Goal: Information Seeking & Learning: Find specific fact

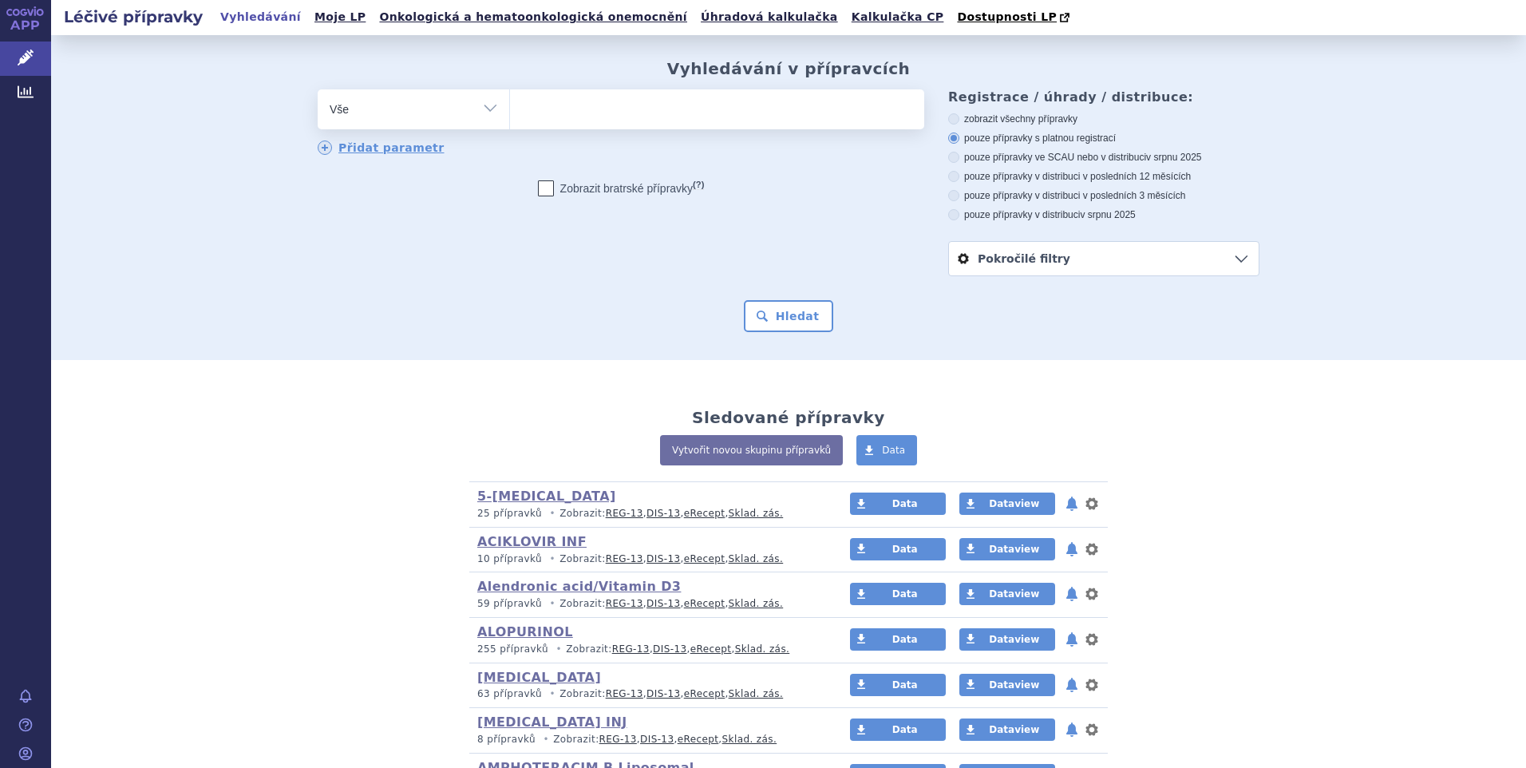
drag, startPoint x: 485, startPoint y: 112, endPoint x: 449, endPoint y: 129, distance: 40.0
click at [485, 112] on select "Vše Přípravek/SUKL kód MAH VPOIS ATC/Aktivní látka Léková forma Síla" at bounding box center [414, 107] width 192 height 36
select select "filter-atc-group"
click at [318, 90] on select "Vše Přípravek/SUKL kód MAH VPOIS ATC/Aktivní látka Léková forma Síla" at bounding box center [414, 107] width 192 height 36
click at [547, 116] on ul at bounding box center [717, 106] width 414 height 34
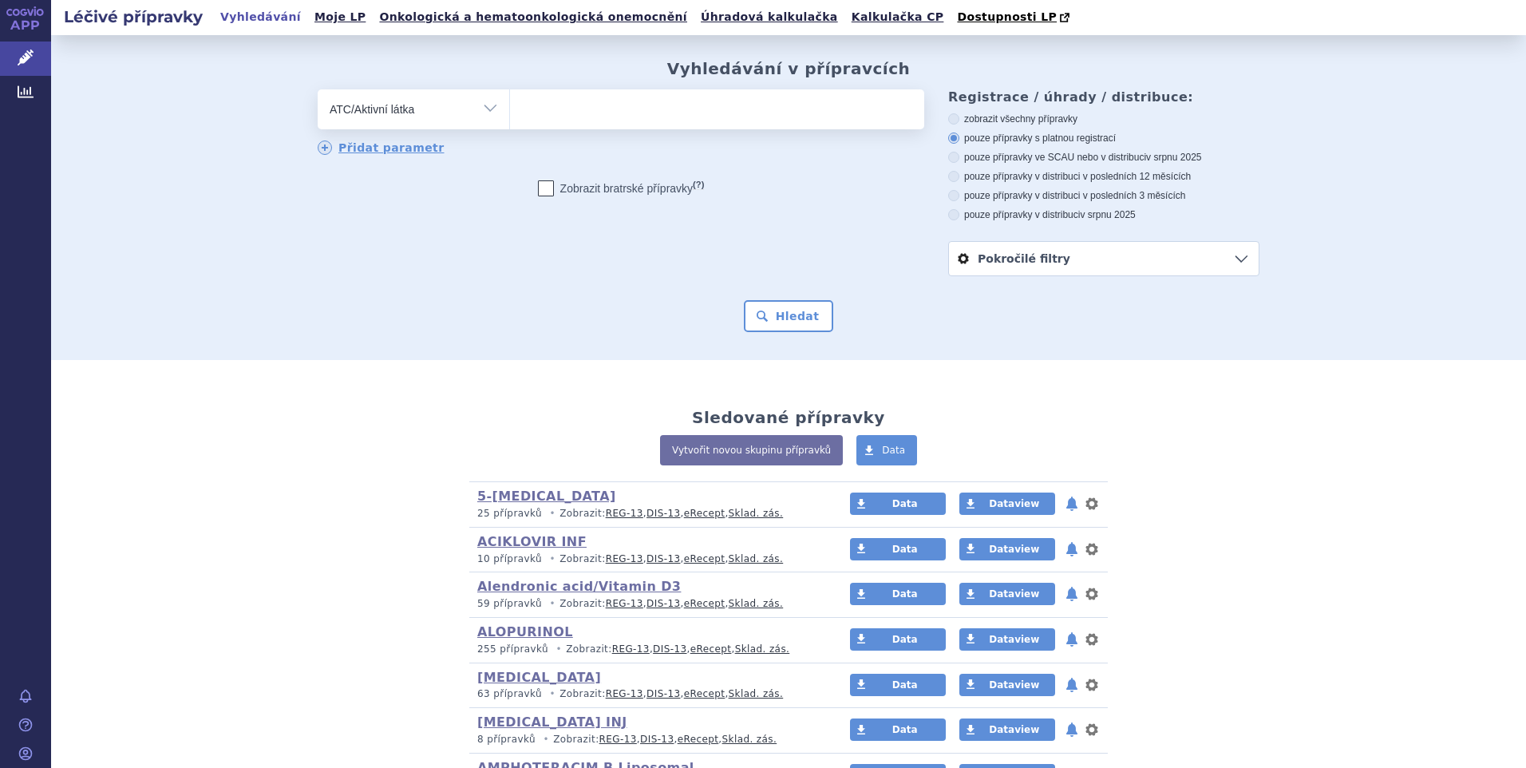
click at [510, 116] on select at bounding box center [509, 109] width 1 height 40
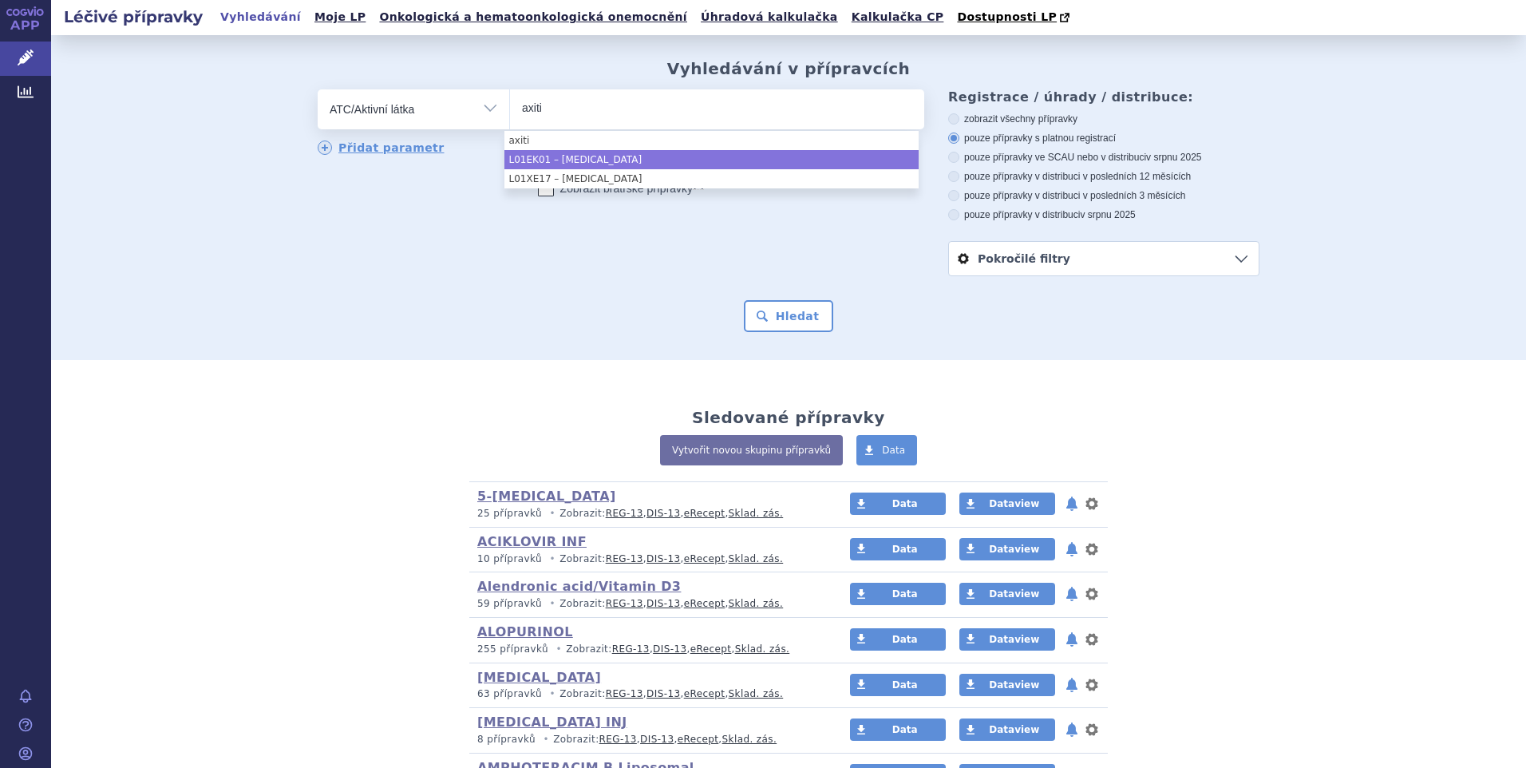
type input "axiti"
select select "L01EK01"
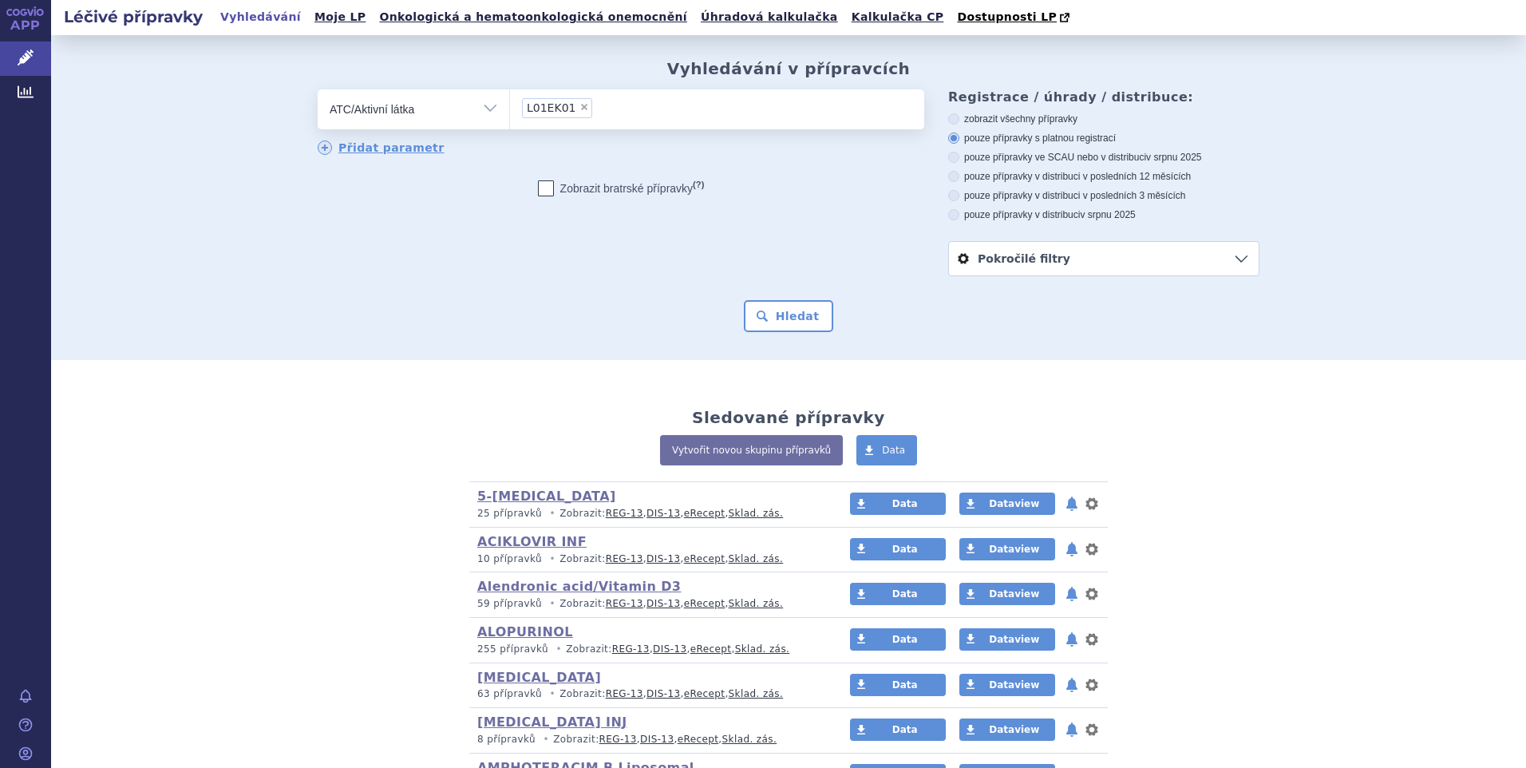
click at [952, 211] on label "pouze přípravky v distribuci v srpnu 2025" at bounding box center [1103, 214] width 311 height 13
click at [952, 212] on input "pouze přípravky v distribuci v srpnu 2025" at bounding box center [955, 217] width 10 height 10
radio input "true"
click at [764, 321] on button "Hledat" at bounding box center [789, 316] width 90 height 32
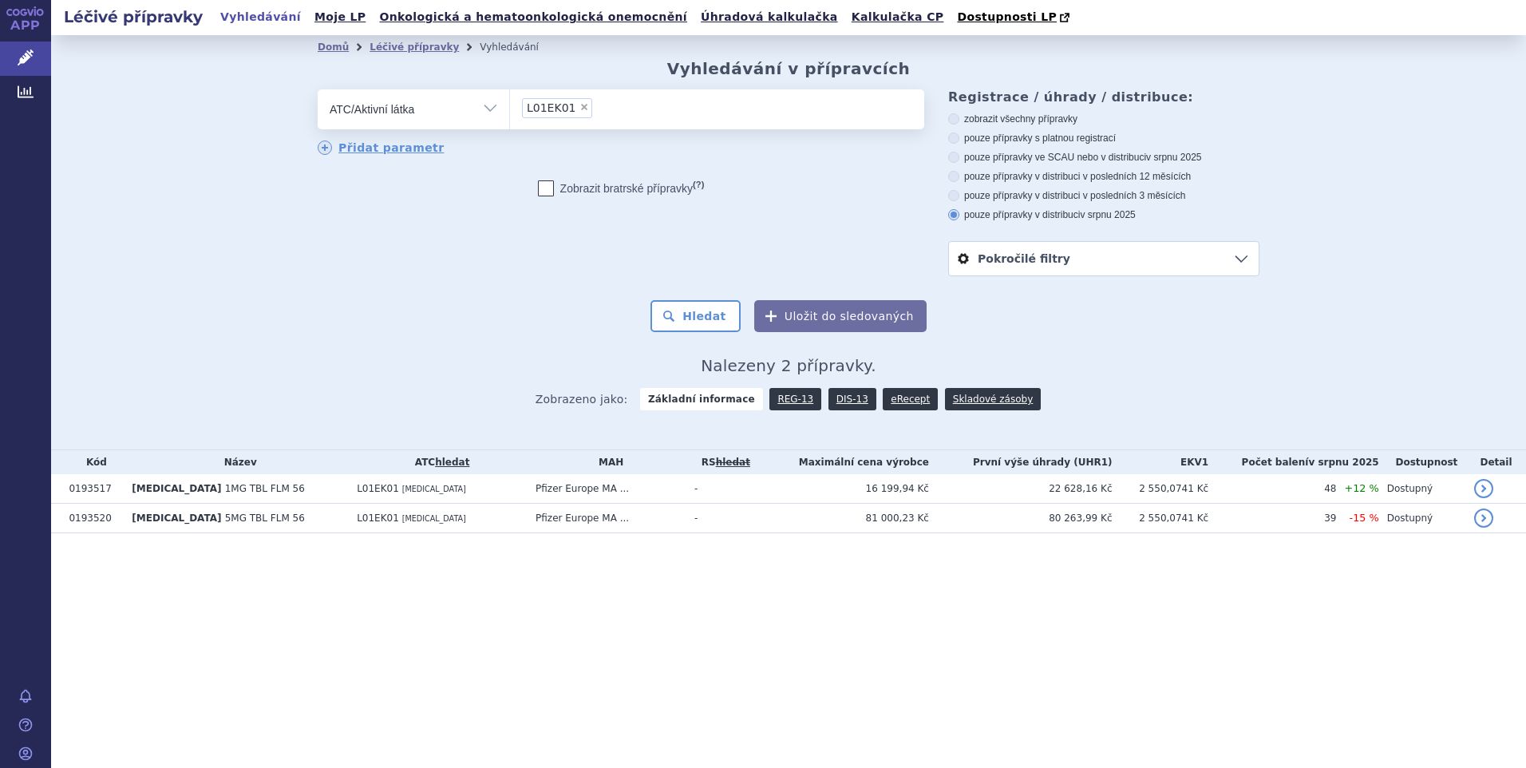
click at [956, 137] on icon at bounding box center [953, 138] width 11 height 11
click at [956, 137] on input "pouze přípravky s platnou registrací" at bounding box center [955, 140] width 10 height 10
radio input "true"
click at [708, 311] on button "Hledat" at bounding box center [696, 316] width 90 height 32
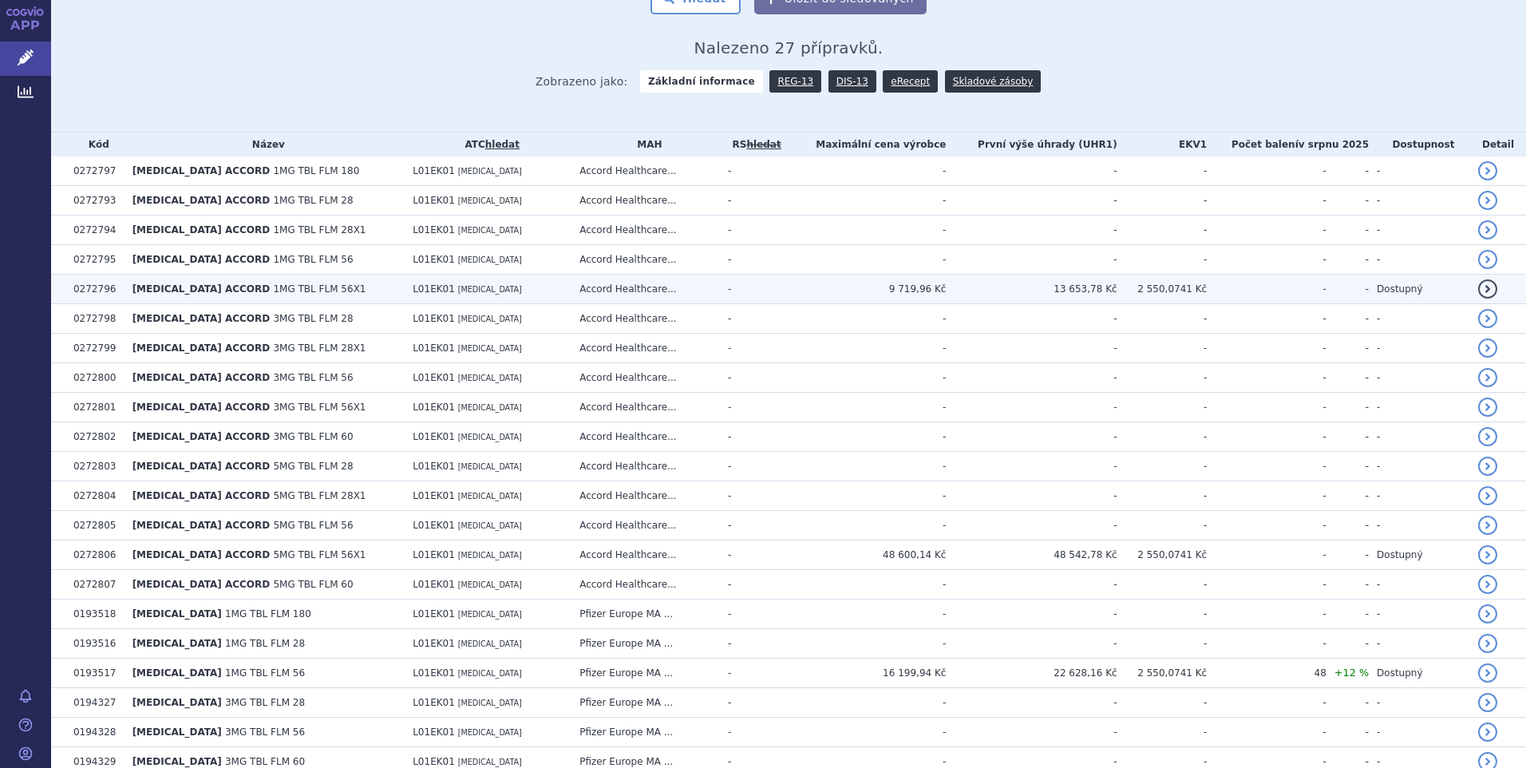
scroll to position [319, 0]
click at [1068, 287] on td "13 653,78 Kč" at bounding box center [1031, 288] width 171 height 30
click at [1087, 283] on td "13 653,78 Kč" at bounding box center [1031, 288] width 171 height 30
click at [187, 286] on span "AXITINIB ACCORD" at bounding box center [202, 287] width 138 height 11
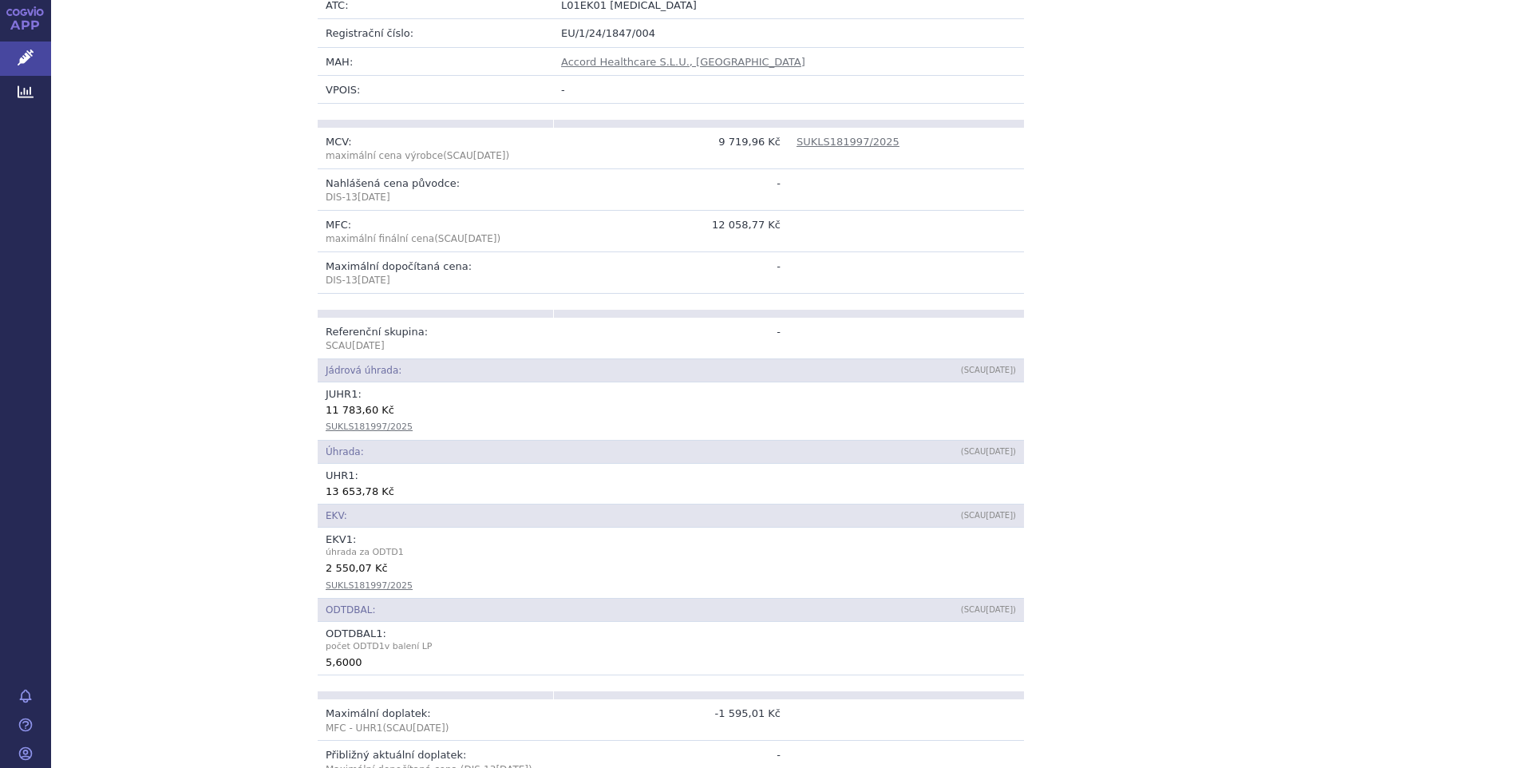
scroll to position [399, 0]
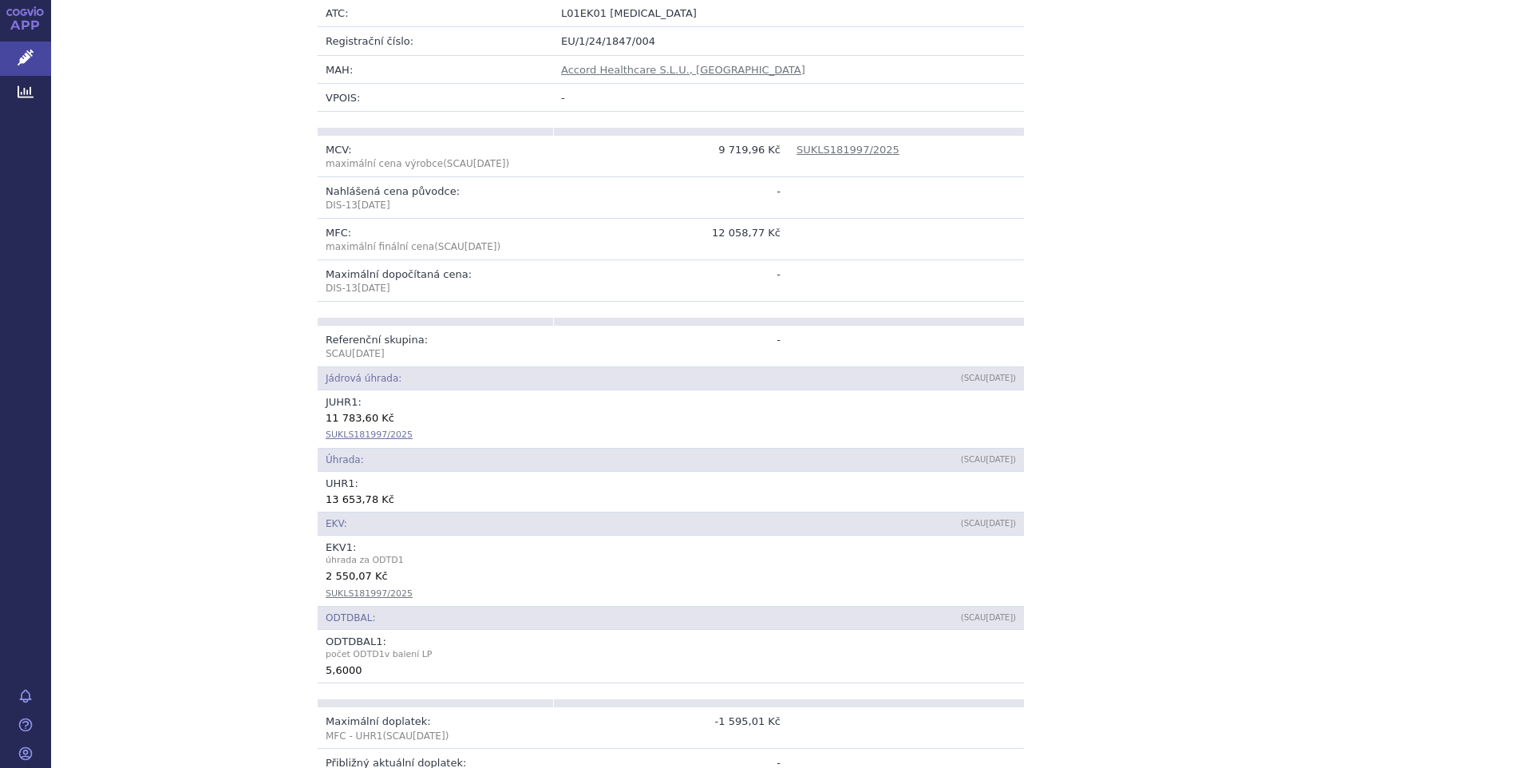
click at [362, 430] on link "SUKLS181997/2025" at bounding box center [369, 435] width 87 height 10
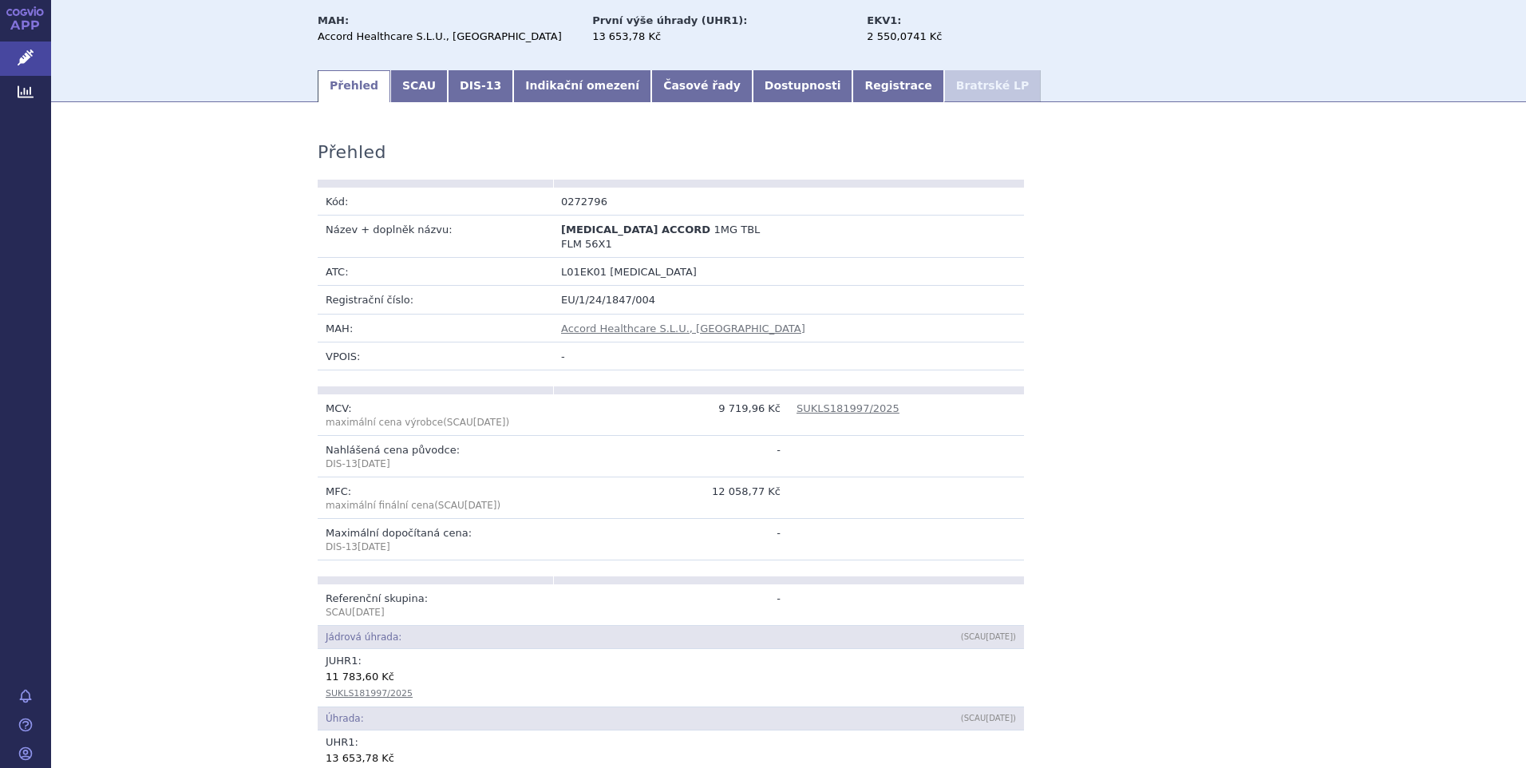
scroll to position [300, 0]
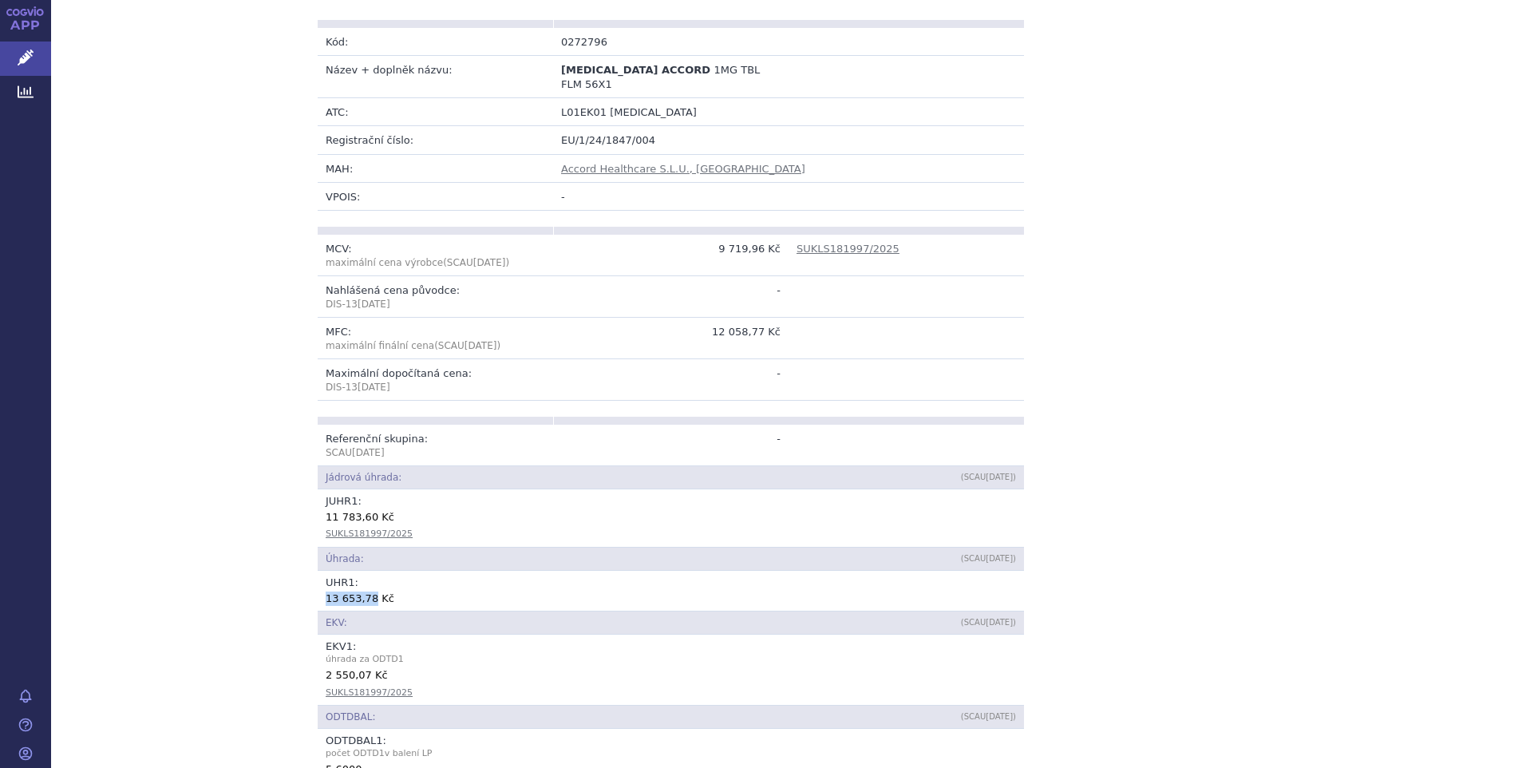
drag, startPoint x: 322, startPoint y: 584, endPoint x: 362, endPoint y: 586, distance: 40.8
click at [362, 590] on div "13 653,78 Kč" at bounding box center [671, 598] width 691 height 16
copy div "13 653,78"
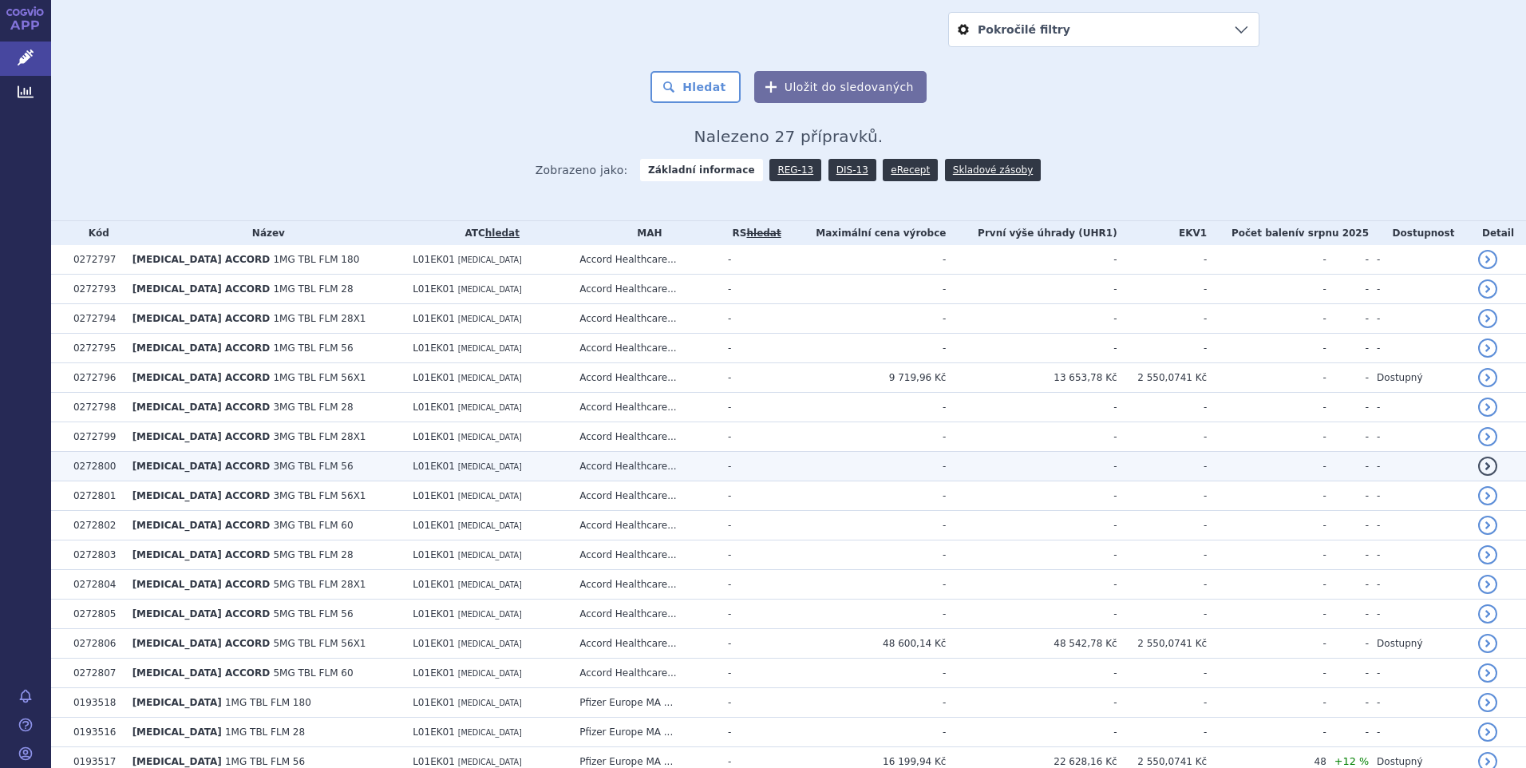
scroll to position [319, 0]
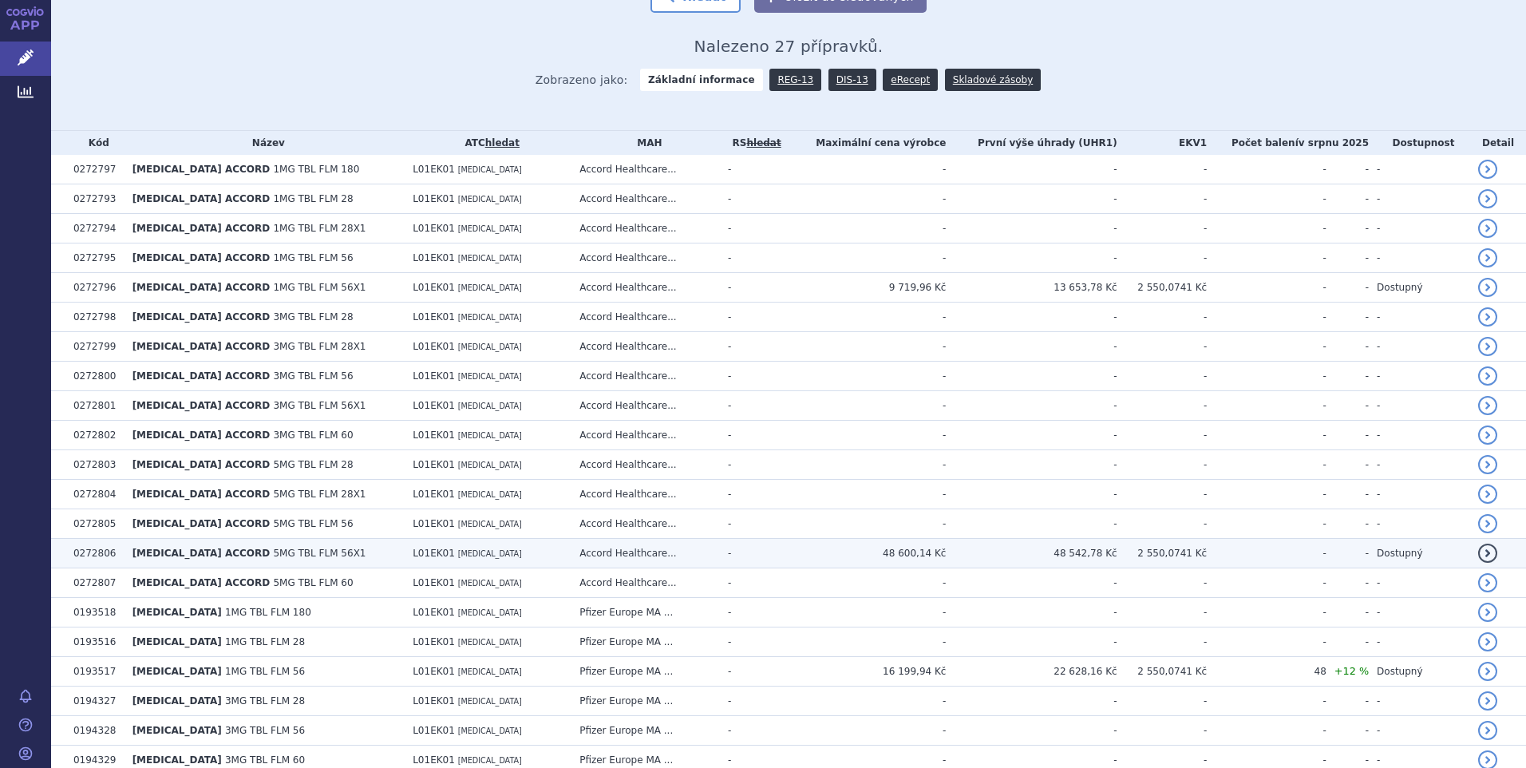
click at [1048, 551] on td "48 542,78 Kč" at bounding box center [1031, 554] width 171 height 30
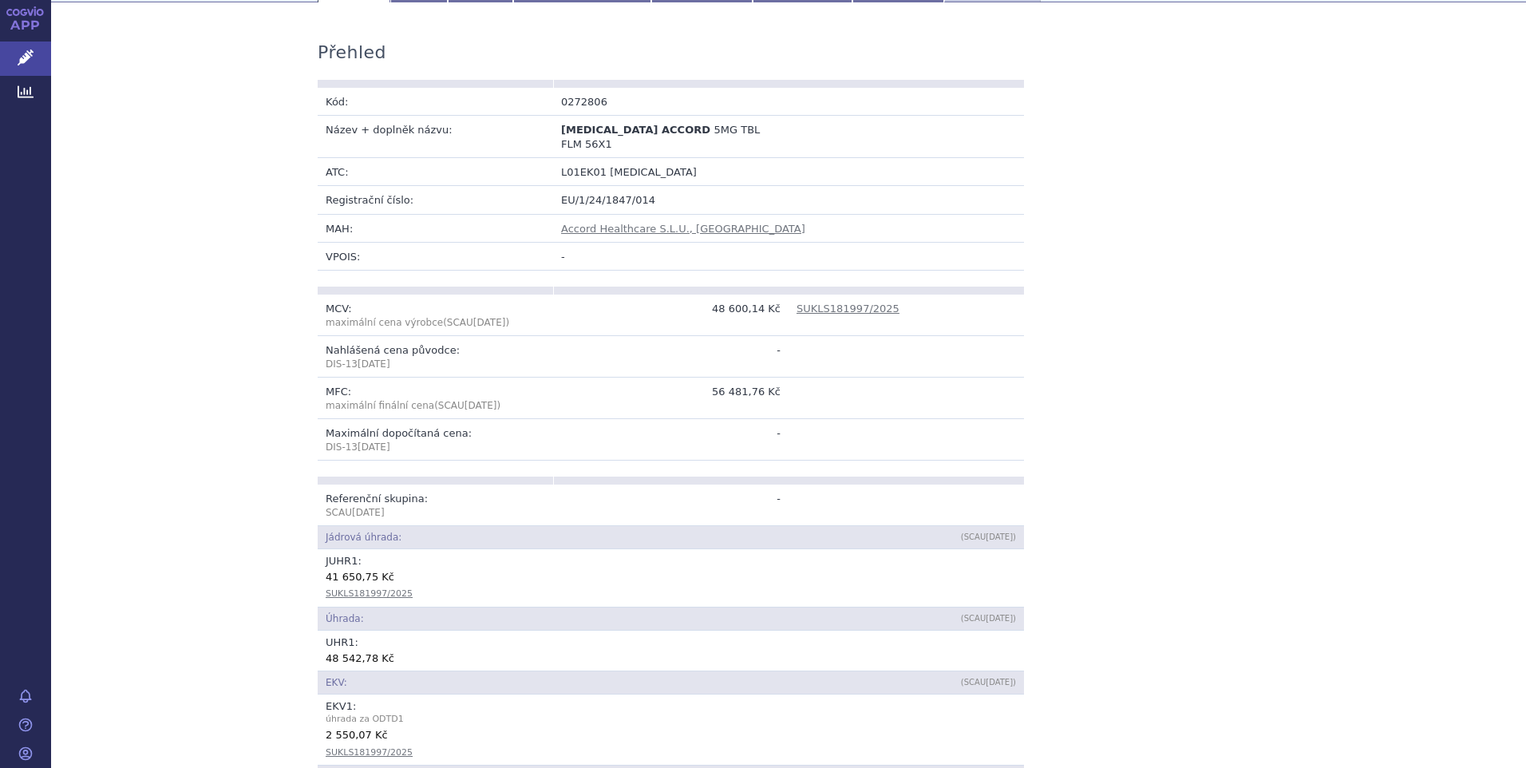
scroll to position [399, 0]
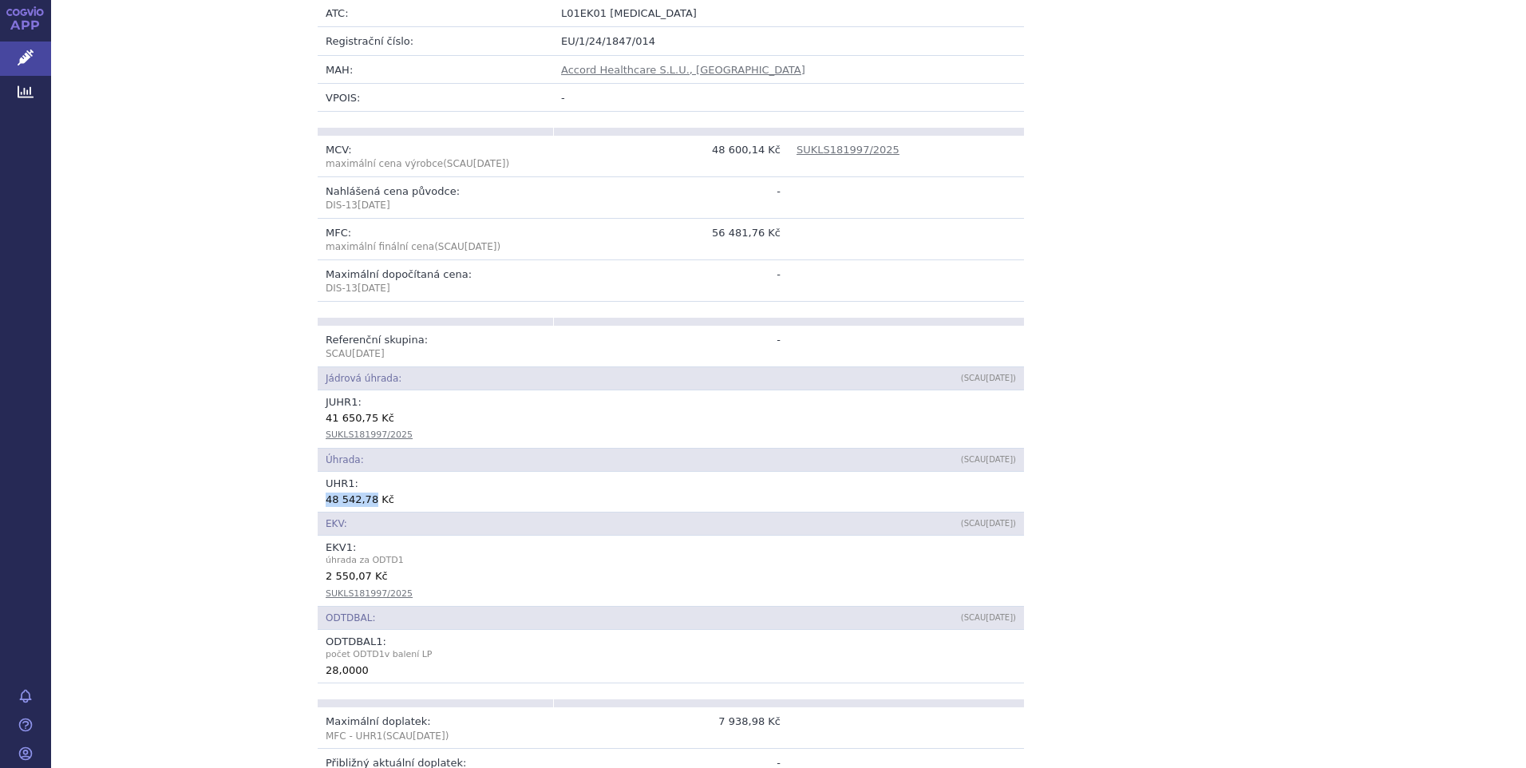
drag, startPoint x: 321, startPoint y: 485, endPoint x: 362, endPoint y: 483, distance: 40.8
click at [362, 491] on div "48 542,78 Kč" at bounding box center [671, 499] width 691 height 16
copy div "48 542,78"
